Goal: Find specific page/section: Find specific page/section

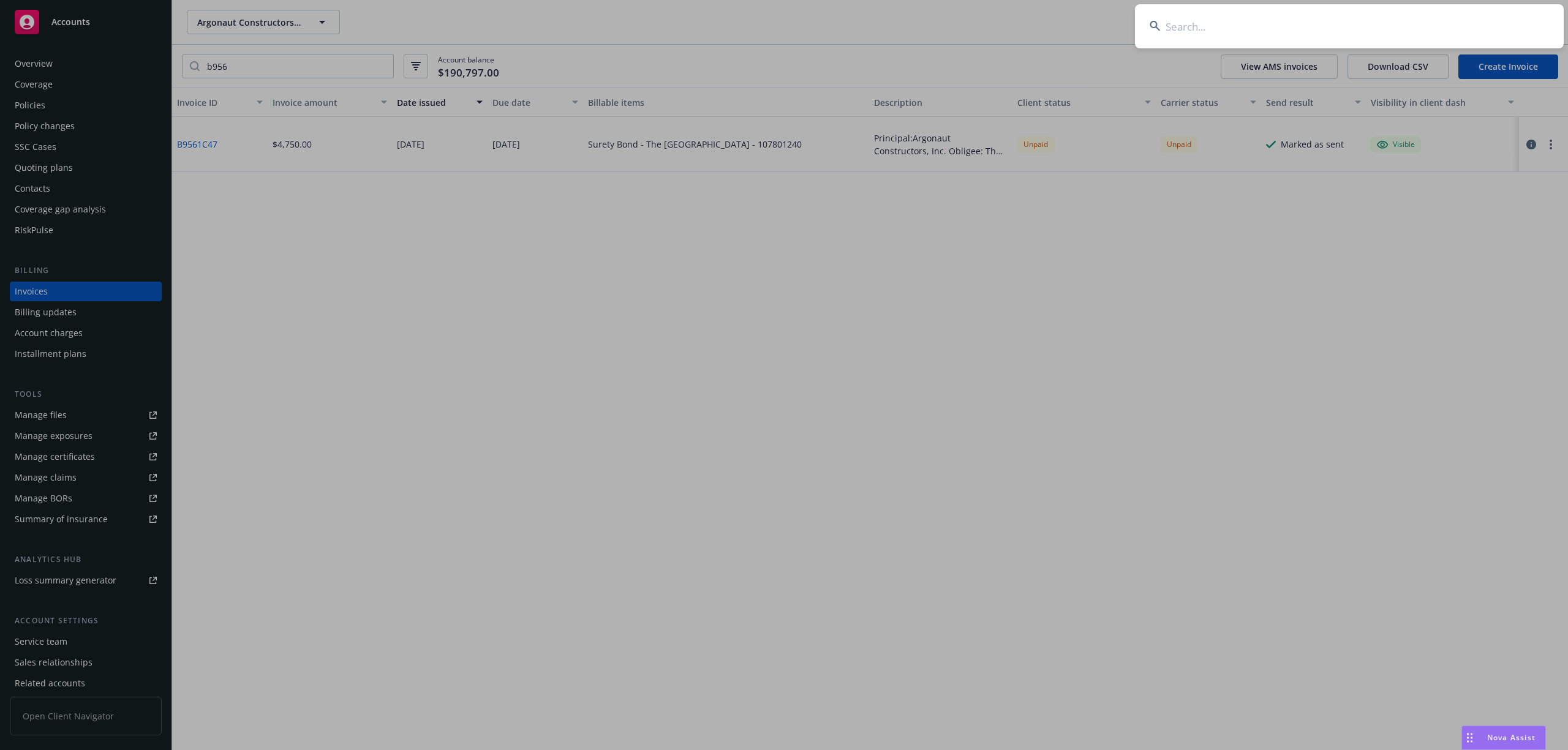
click at [1284, 27] on input at bounding box center [1349, 26] width 429 height 44
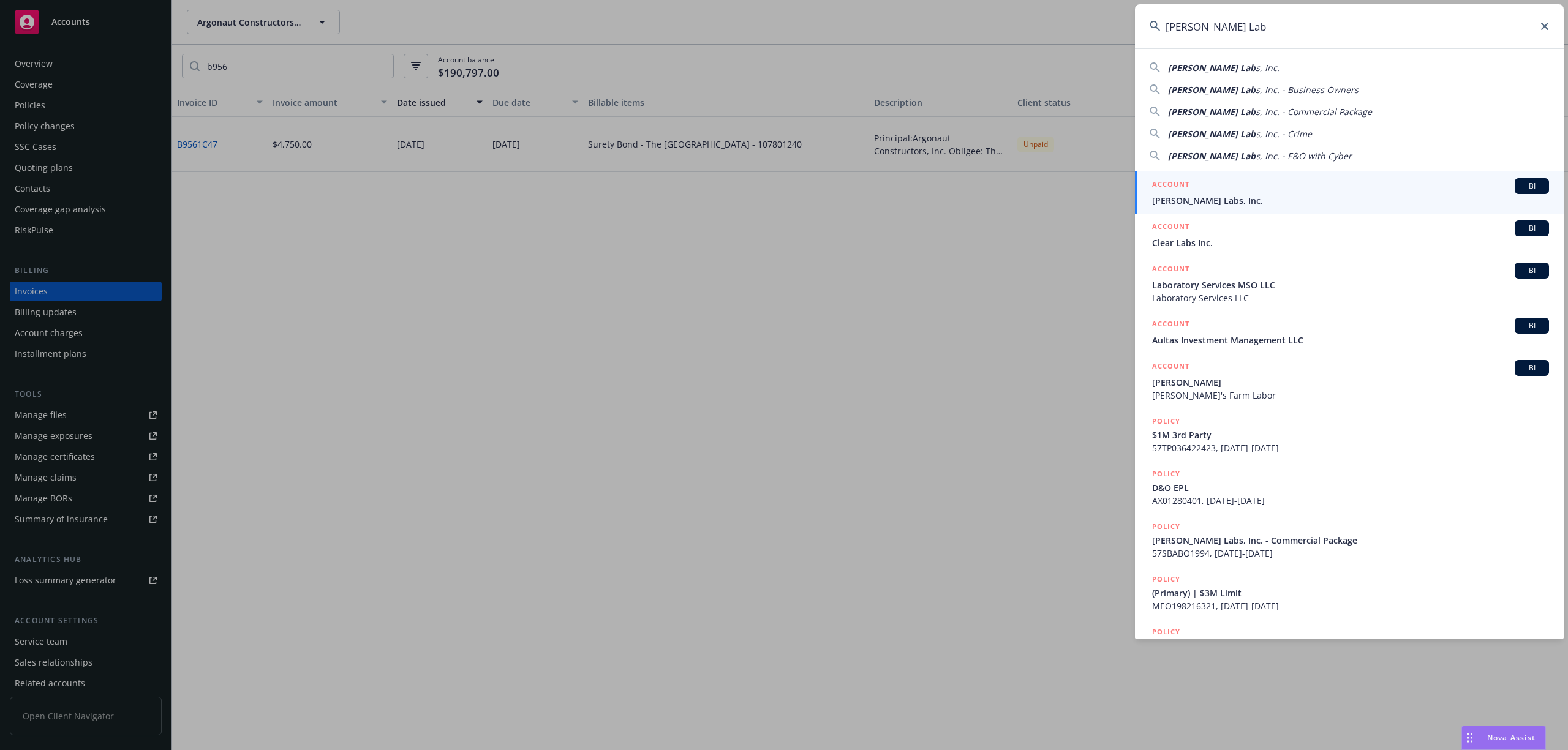
type input "[PERSON_NAME] Lab"
click at [1211, 204] on span "[PERSON_NAME] Labs, Inc." at bounding box center [1351, 201] width 397 height 13
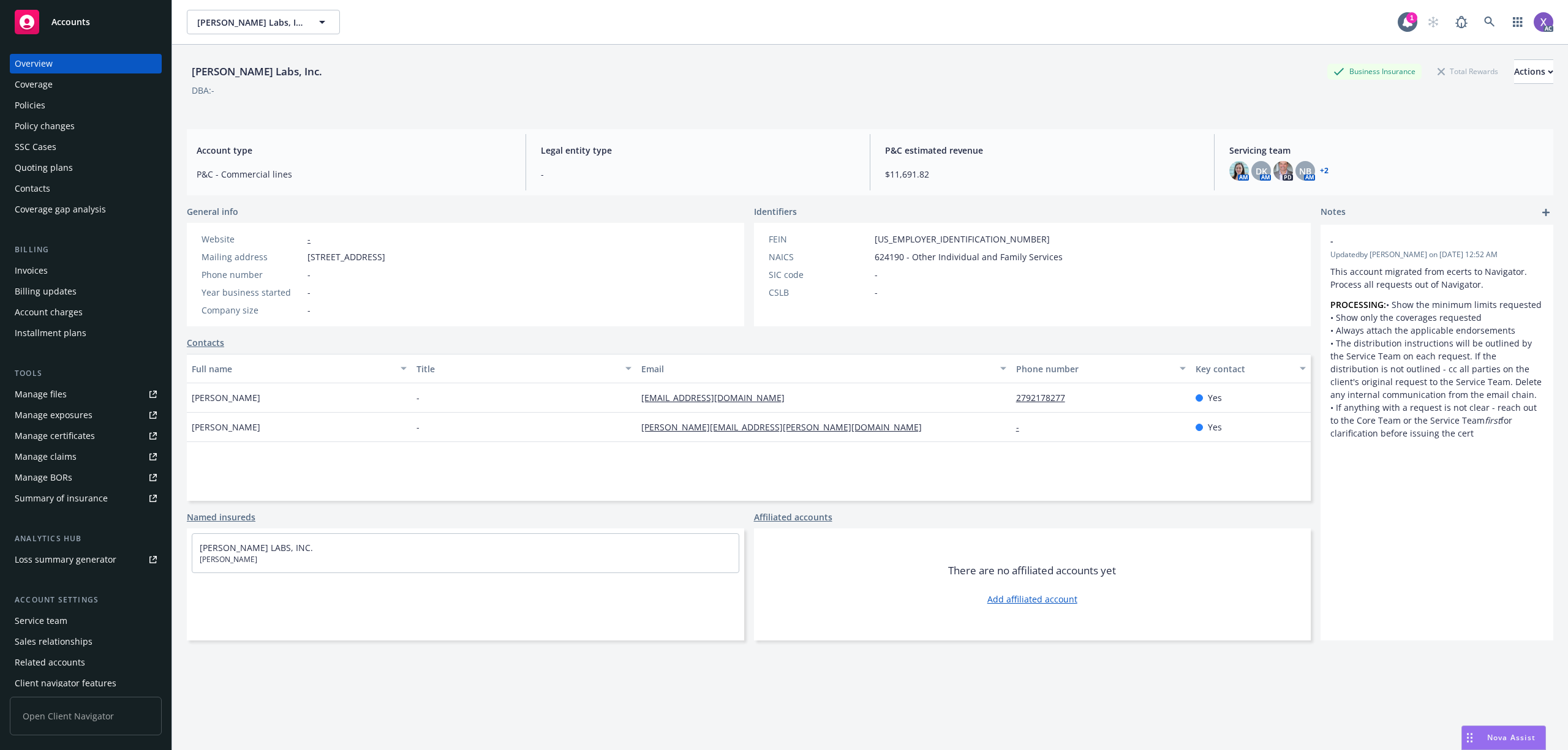
click at [28, 270] on div "Invoices" at bounding box center [31, 271] width 33 height 19
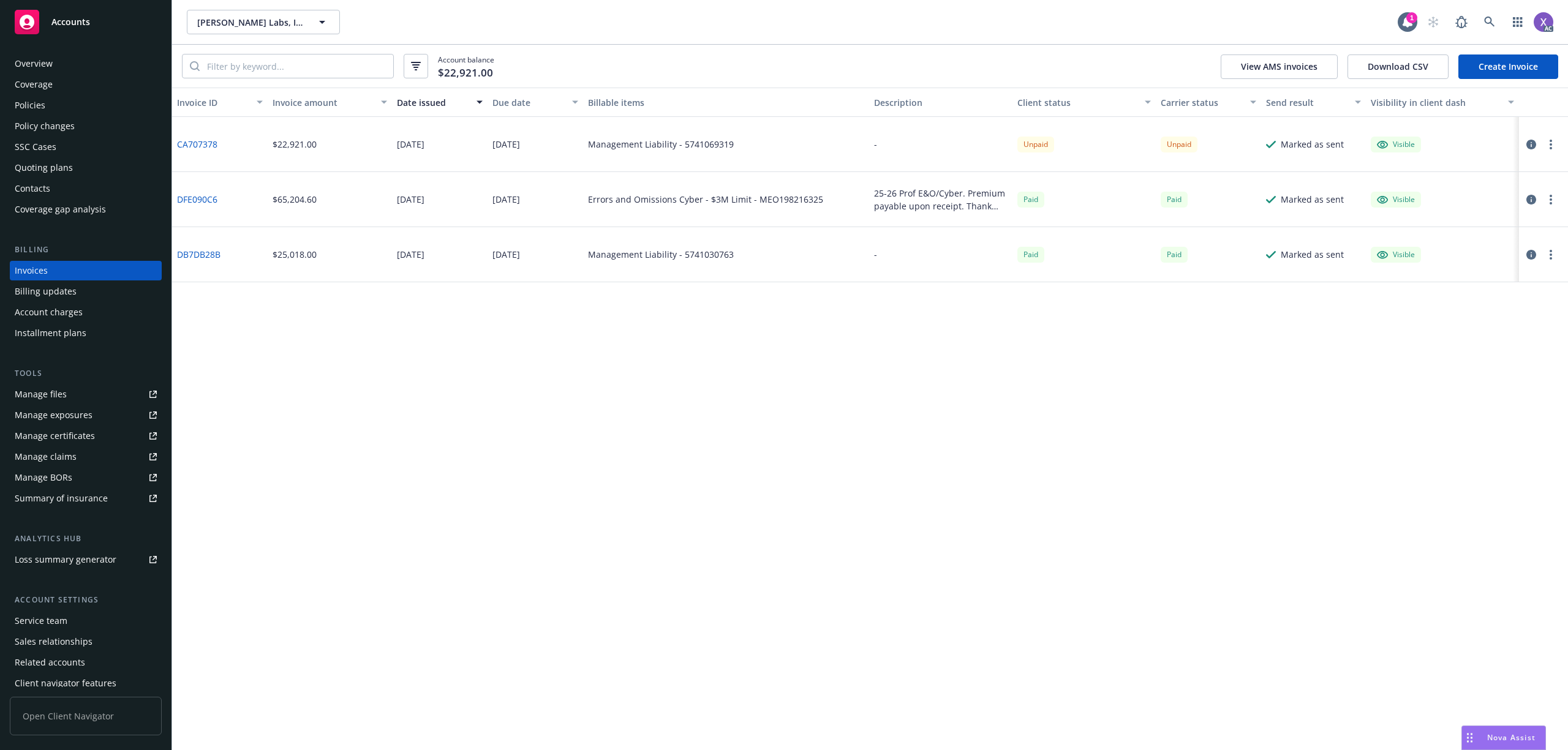
click at [51, 103] on div "Policies" at bounding box center [85, 105] width 142 height 19
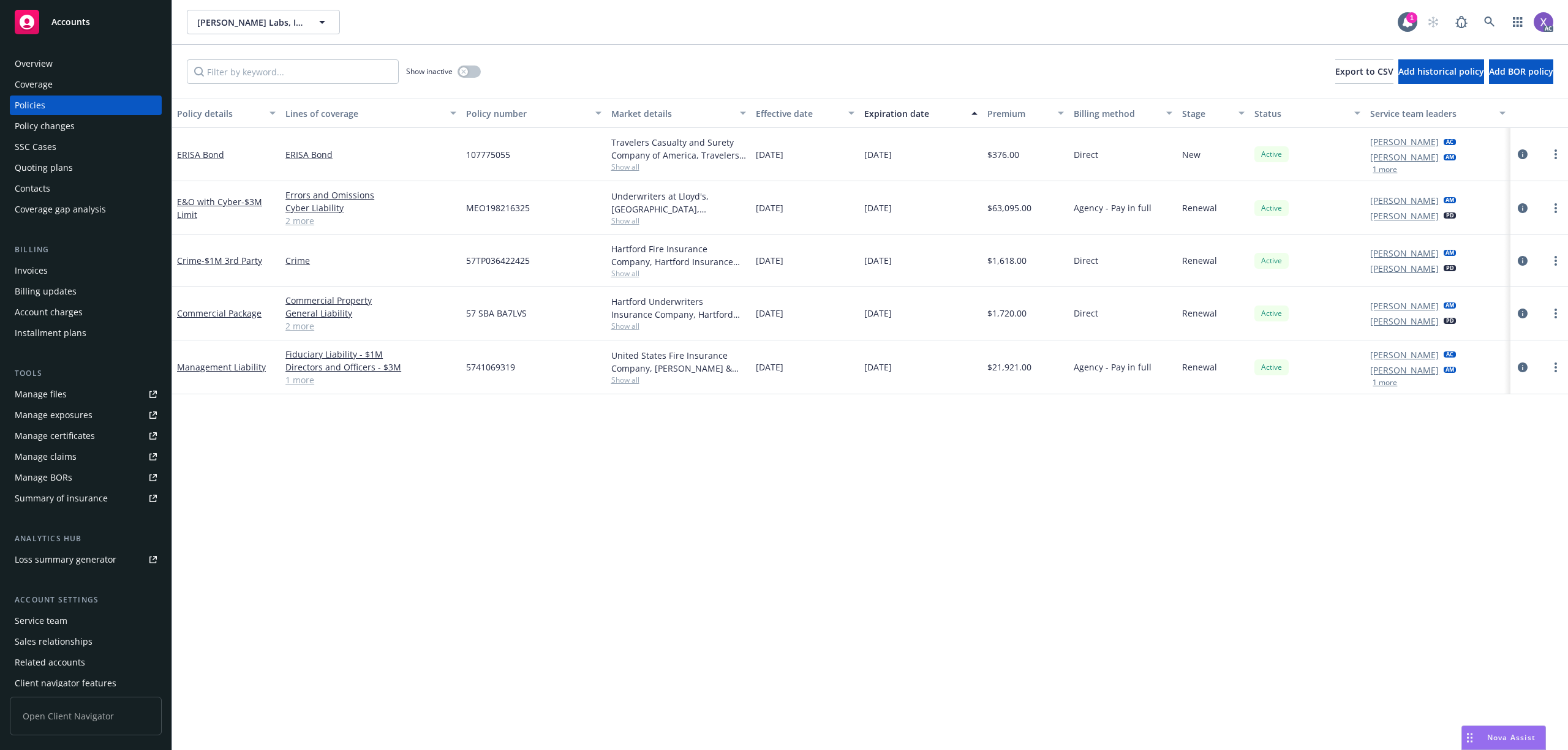
click at [1506, 28] on button "button" at bounding box center [1518, 22] width 24 height 24
click at [1268, 28] on div "[PERSON_NAME] Labs, Inc. [PERSON_NAME] Labs, Inc." at bounding box center [793, 22] width 1211 height 24
click at [1485, 20] on icon at bounding box center [1489, 21] width 11 height 11
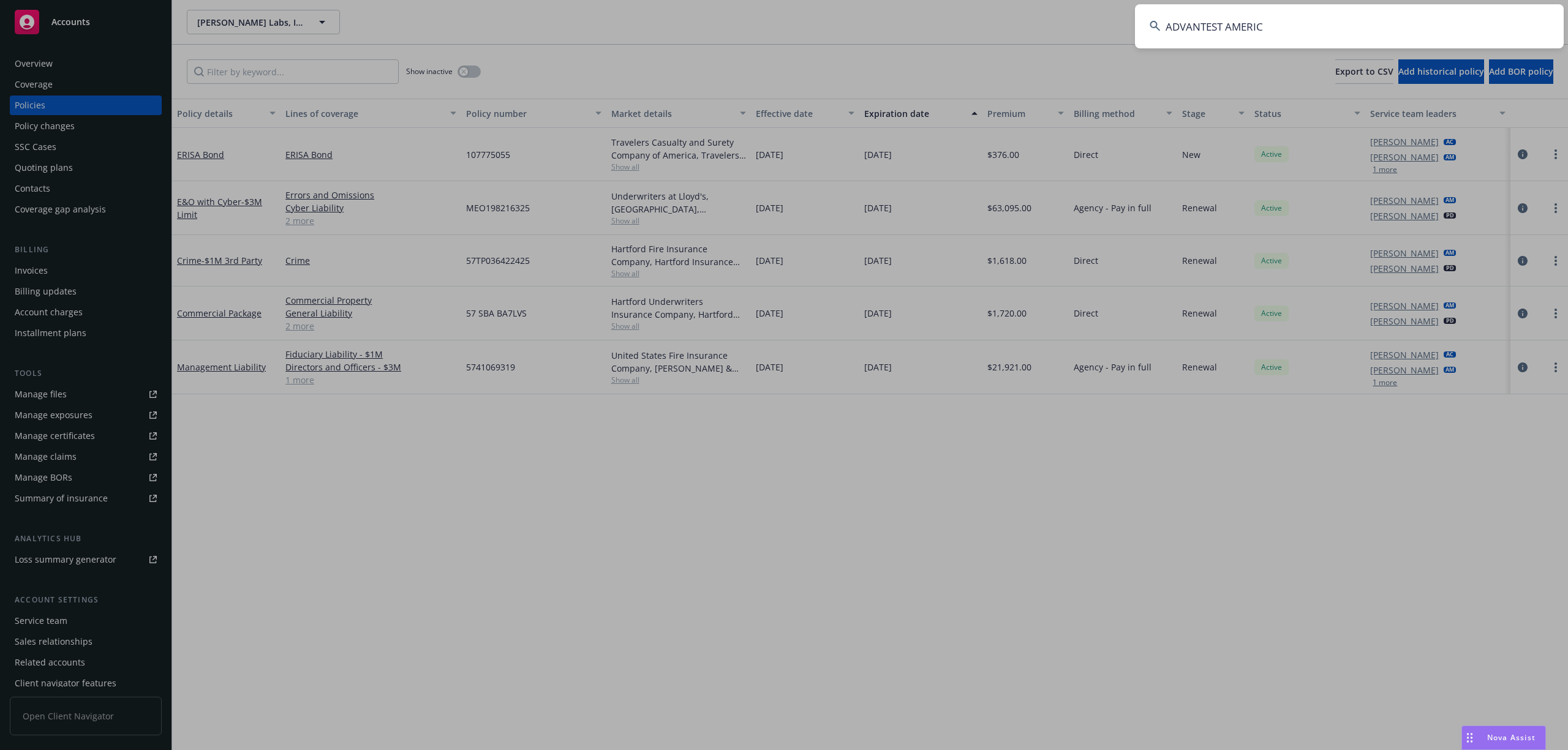
click at [1271, 31] on input "ADVANTEST AMERIC" at bounding box center [1349, 26] width 429 height 44
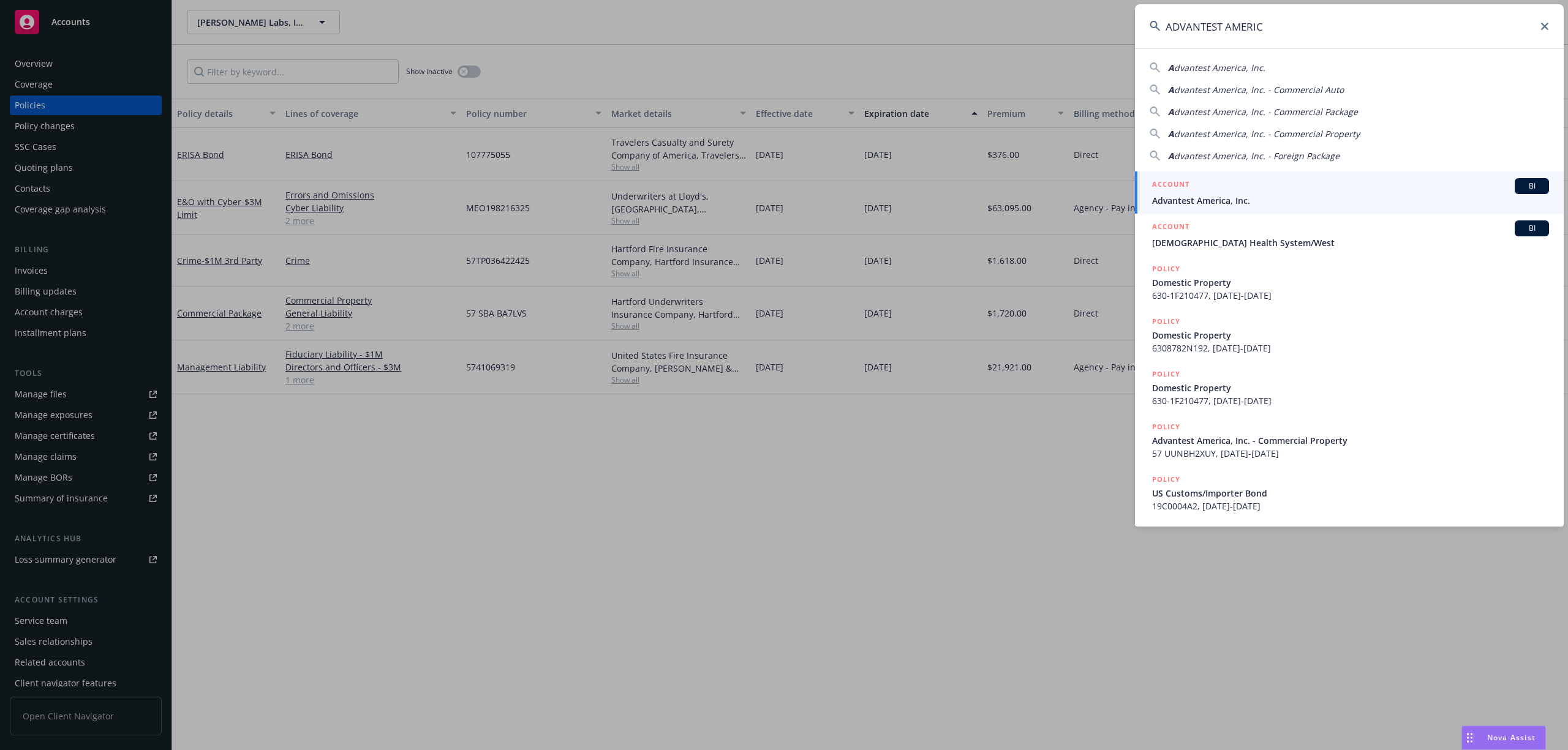
type input "ADVANTEST AMERIC"
click at [1245, 204] on span "Advantest America, Inc." at bounding box center [1351, 201] width 397 height 13
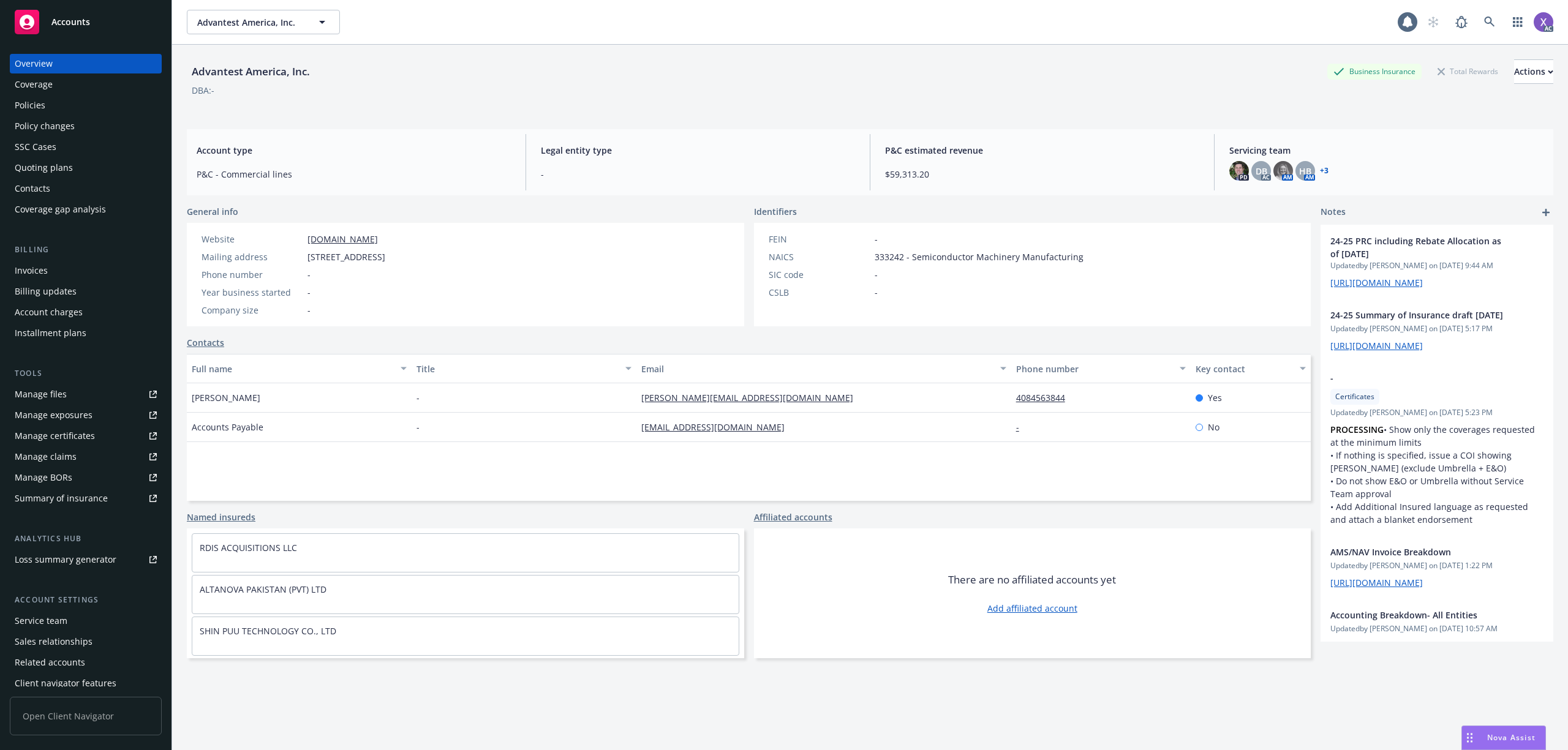
click at [29, 275] on div "Invoices" at bounding box center [31, 271] width 33 height 19
